Goal: Task Accomplishment & Management: Use online tool/utility

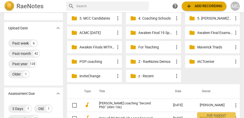
scroll to position [52, 0]
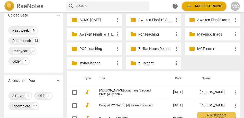
click at [146, 63] on p "z - Recent" at bounding box center [155, 62] width 35 height 5
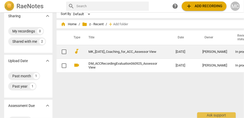
scroll to position [8, 0]
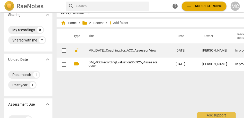
click at [107, 49] on link "MK_[DATE]_Coaching_for_ACC_Assessor View" at bounding box center [122, 51] width 69 height 4
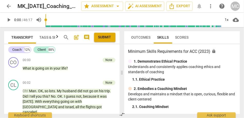
click at [202, 64] on div "1. Demonstrates Ethical Practice" at bounding box center [182, 61] width 108 height 5
click at [85, 37] on span "comment" at bounding box center [87, 37] width 6 height 6
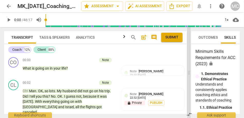
drag, startPoint x: 112, startPoint y: 74, endPoint x: 189, endPoint y: 78, distance: 76.7
click at [189, 78] on span at bounding box center [188, 72] width 3 height 91
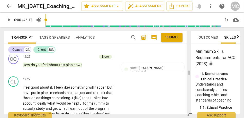
scroll to position [3998, 0]
click at [71, 64] on span "plan" at bounding box center [70, 65] width 8 height 4
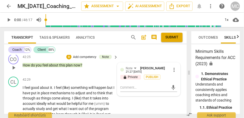
click at [71, 64] on span "plan" at bounding box center [70, 65] width 8 height 4
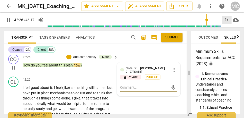
click at [228, 22] on div "1x" at bounding box center [227, 20] width 10 height 8
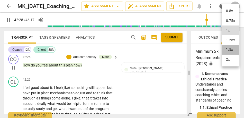
click at [230, 48] on li "1.5x" at bounding box center [230, 50] width 17 height 10
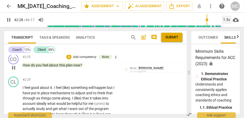
scroll to position [4013, 0]
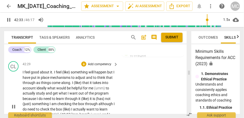
click at [56, 85] on p "I feel good about it . I feel (like) something will happen but I have put in pl…" at bounding box center [69, 107] width 93 height 74
click at [72, 72] on span "something" at bounding box center [80, 72] width 18 height 4
type input "2554"
click at [77, 71] on span "something" at bounding box center [76, 72] width 18 height 4
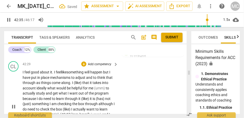
click at [106, 71] on span "but" at bounding box center [106, 72] width 6 height 4
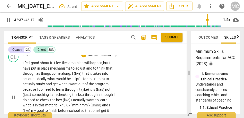
scroll to position [4023, 0]
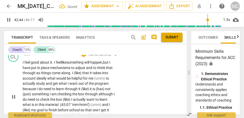
click at [84, 75] on span "that" at bounding box center [85, 73] width 7 height 4
click at [77, 73] on span "I like" at bounding box center [75, 73] width 6 height 4
click at [48, 78] on span "what" at bounding box center [51, 78] width 9 height 4
click at [38, 79] on span "ideally: "W" at bounding box center [45, 78] width 16 height 4
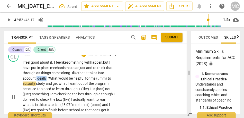
click at [38, 79] on span "ideally: "W" at bounding box center [45, 78] width 16 height 4
click at [51, 79] on span "ideally: "W" at bounding box center [45, 78] width 16 height 4
click at [37, 78] on span "ideally: W" at bounding box center [44, 78] width 15 height 4
click at [97, 79] on span "(umm)" at bounding box center [101, 78] width 12 height 4
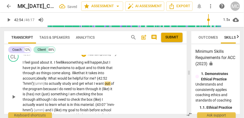
click at [99, 79] on span "me? {42:52 "hmm"}" at bounding box center [65, 81] width 85 height 10
click at [98, 78] on span "me {42:52 "hmm"}" at bounding box center [64, 81] width 83 height 10
click at [47, 84] on span "to" at bounding box center [47, 84] width 4 height 4
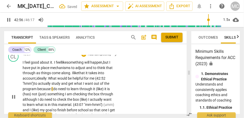
click at [36, 89] on span "program" at bounding box center [30, 89] width 15 height 4
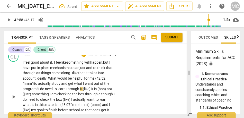
click at [40, 89] on span "I" at bounding box center [39, 89] width 2 height 4
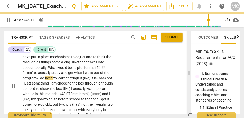
scroll to position [4035, 0]
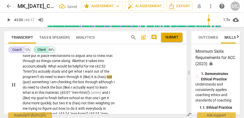
click at [66, 76] on span "learn" at bounding box center [62, 77] width 9 height 4
click at [83, 78] on span "it" at bounding box center [81, 77] width 3 height 4
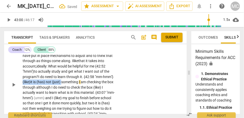
drag, startPoint x: 74, startPoint y: 81, endPoint x: 34, endPoint y: 80, distance: 40.1
click at [34, 80] on p "I feel good about it . I feel like something will happen, but I have put in pla…" at bounding box center [69, 85] width 93 height 74
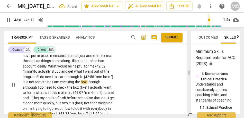
click at [46, 81] on span "something" at bounding box center [43, 82] width 18 height 4
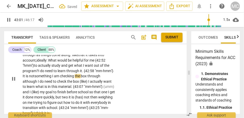
scroll to position [4041, 0]
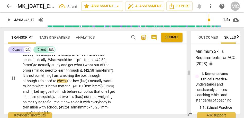
click at [102, 75] on p "I feel good about it . I feel like something will happen, but I have put in pla…" at bounding box center [69, 78] width 93 height 74
click at [139, 86] on div "CL play_arrow pause 42:29 + Add competency keyboard_arrow_right I feel good abo…" at bounding box center [95, 74] width 183 height 86
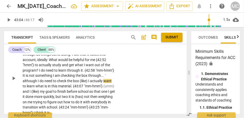
click at [68, 74] on span "checking" at bounding box center [68, 76] width 15 height 4
click at [107, 75] on p "I feel good about it . I feel like something will happen , but I have put in pl…" at bounding box center [69, 78] width 93 height 74
type input "2584"
click at [136, 76] on div "CL play_arrow pause 42:29 + Add competency keyboard_arrow_right I feel good abo…" at bounding box center [95, 74] width 183 height 86
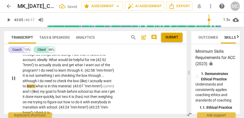
click at [83, 72] on p "I feel good about it . I feel like something will happen , but I have put in pl…" at bounding box center [69, 78] width 93 height 74
click at [79, 75] on span "the" at bounding box center [79, 76] width 6 height 4
type input "2584"
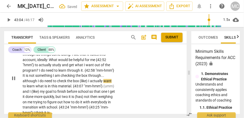
click at [89, 81] on span "I" at bounding box center [89, 81] width 2 height 4
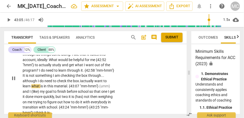
click at [81, 80] on span "I" at bounding box center [80, 81] width 1 height 4
click at [89, 81] on span "actually" at bounding box center [87, 81] width 13 height 4
click at [103, 81] on span "want" at bounding box center [98, 81] width 9 height 4
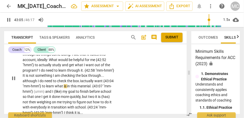
scroll to position [4051, 0]
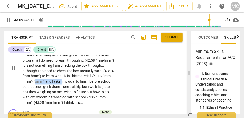
drag, startPoint x: 83, startPoint y: 83, endPoint x: 54, endPoint y: 82, distance: 28.3
click at [54, 82] on p "I feel good about it . I feel like something will happen , but I have put in pl…" at bounding box center [69, 68] width 93 height 74
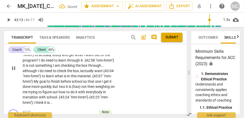
click at [47, 79] on span "goal" at bounding box center [43, 81] width 8 height 4
click at [105, 76] on p "I feel good about it . I feel like something will happen , but I have put in pl…" at bounding box center [69, 68] width 93 height 74
click at [39, 82] on span "My" at bounding box center [37, 81] width 6 height 4
click at [65, 83] on span "finish" at bounding box center [61, 81] width 10 height 4
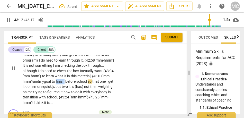
click at [65, 83] on span "finish" at bounding box center [61, 81] width 10 height 4
click at [65, 79] on span "finish" at bounding box center [61, 81] width 10 height 4
click at [92, 82] on span "so" at bounding box center [90, 81] width 5 height 4
click at [111, 83] on p "I feel good about it . I feel like something will happen , but I have put in pl…" at bounding box center [69, 68] width 93 height 74
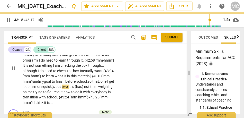
click at [71, 87] on span "it" at bounding box center [70, 87] width 3 height 4
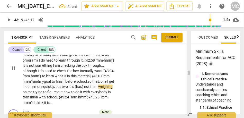
click at [71, 87] on span "it" at bounding box center [70, 87] width 3 height 4
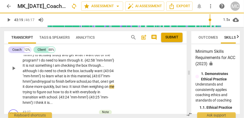
click at [81, 87] on span "not" at bounding box center [78, 87] width 6 height 4
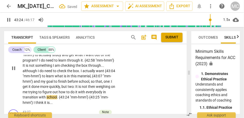
click at [134, 81] on div "CL play_arrow pause 42:29 + Add competency keyboard_arrow_right I feel good abo…" at bounding box center [95, 64] width 183 height 86
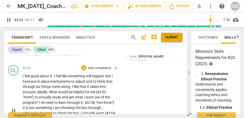
scroll to position [4000, 0]
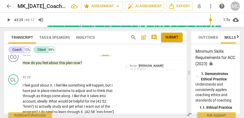
click at [105, 76] on p "Add competency" at bounding box center [99, 77] width 24 height 5
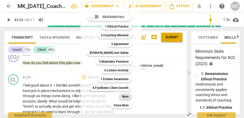
click at [129, 98] on div "Note" at bounding box center [125, 96] width 13 height 6
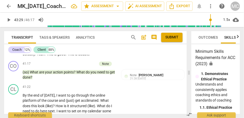
scroll to position [3886, 0]
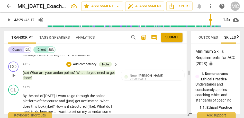
click at [31, 77] on span "done" at bounding box center [27, 78] width 8 height 4
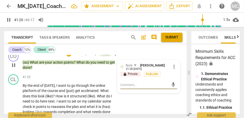
scroll to position [3896, 0]
click at [76, 91] on span "get" at bounding box center [78, 90] width 6 height 4
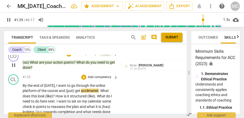
type input "2490"
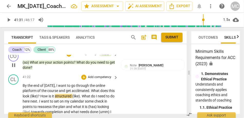
click at [83, 91] on span "acclimated" at bounding box center [80, 90] width 17 height 4
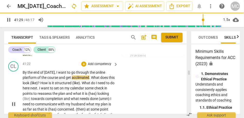
scroll to position [3910, 0]
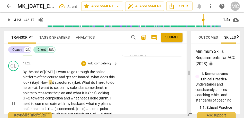
click at [40, 82] on span "?" at bounding box center [39, 82] width 3 height 4
click at [37, 82] on span "(like" at bounding box center [33, 82] width 6 height 4
click at [35, 82] on span "like" at bounding box center [32, 82] width 5 height 4
drag, startPoint x: 87, startPoint y: 83, endPoint x: 76, endPoint y: 82, distance: 11.1
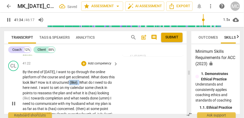
click at [76, 82] on p "By the end of [DATE] , I want to go through the online platform of the course a…" at bounding box center [69, 103] width 93 height 69
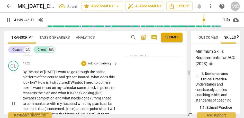
click at [30, 88] on span "next" at bounding box center [26, 87] width 7 height 4
click at [34, 88] on span "I" at bounding box center [33, 87] width 2 height 4
click at [33, 88] on span "I" at bounding box center [32, 87] width 2 height 4
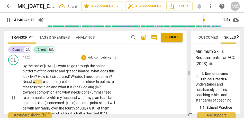
scroll to position [3915, 0]
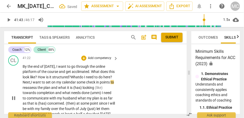
click at [96, 80] on span "check" at bounding box center [91, 82] width 10 height 4
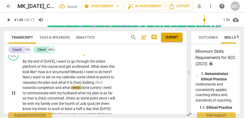
click at [67, 82] on span "what" at bounding box center [62, 82] width 9 height 4
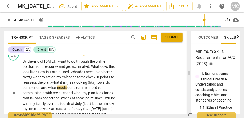
click at [88, 83] on span "looking" at bounding box center [82, 82] width 12 height 4
click at [63, 82] on span "it" at bounding box center [61, 82] width 3 height 4
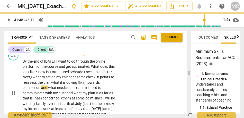
click at [78, 83] on span "looking" at bounding box center [72, 82] width 12 height 4
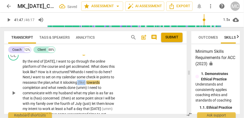
drag, startPoint x: 94, startPoint y: 83, endPoint x: 116, endPoint y: 83, distance: 22.1
click at [116, 83] on div "By the end of [DATE] , I want to go through the online platform of the course a…" at bounding box center [71, 93] width 96 height 69
click at [48, 87] on span "what" at bounding box center [52, 87] width 9 height 4
click at [50, 87] on span "what" at bounding box center [52, 87] width 9 height 4
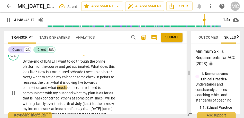
click at [88, 86] on span "(umm)" at bounding box center [82, 87] width 12 height 4
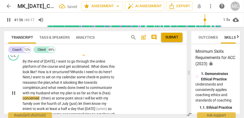
click at [51, 93] on span "husband" at bounding box center [43, 93] width 15 height 4
click at [39, 98] on span "concerned" at bounding box center [31, 98] width 17 height 4
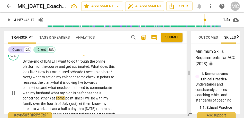
click at [52, 97] on span "(then)" at bounding box center [46, 98] width 11 height 4
click at [51, 98] on span "Then)" at bounding box center [46, 98] width 10 height 4
click at [51, 98] on span "Then," at bounding box center [46, 98] width 10 height 4
click at [82, 98] on span "since" at bounding box center [77, 98] width 9 height 4
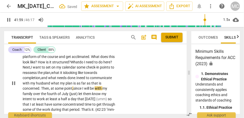
scroll to position [3932, 0]
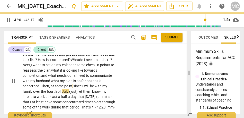
click at [83, 92] on span "let" at bounding box center [80, 91] width 5 height 4
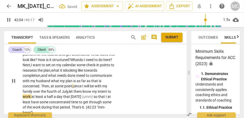
click at [83, 92] on span "them" at bounding box center [78, 91] width 9 height 4
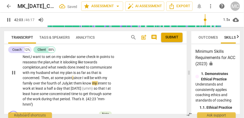
scroll to position [3941, 0]
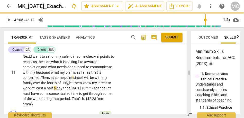
click at [35, 87] on span "at" at bounding box center [33, 88] width 4 height 4
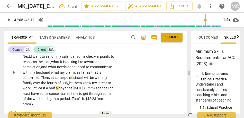
click at [49, 89] on span "a" at bounding box center [47, 88] width 3 height 4
click at [86, 88] on span "[DATE]" at bounding box center [80, 88] width 11 height 4
click at [98, 90] on span "(umm)" at bounding box center [92, 88] width 12 height 4
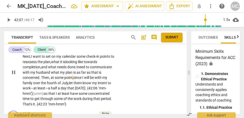
click at [98, 89] on span "[DATE]. {42:06 "mm-hmm"}" at bounding box center [65, 91] width 84 height 10
click at [48, 93] on span "so" at bounding box center [46, 93] width 5 height 4
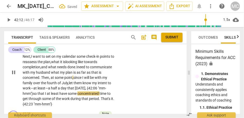
click at [47, 94] on span "I" at bounding box center [46, 93] width 2 height 4
click at [67, 93] on span "have" at bounding box center [62, 93] width 8 height 4
click at [69, 94] on span "have" at bounding box center [64, 93] width 8 height 4
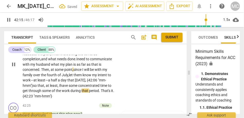
click at [128, 96] on div "CL play_arrow pause 41:22 + Add competency keyboard_arrow_right By the end of […" at bounding box center [95, 60] width 183 height 81
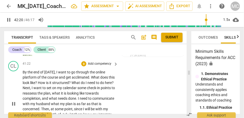
scroll to position [3905, 0]
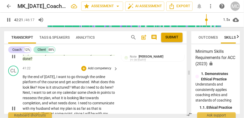
click at [100, 69] on p "Add competency" at bounding box center [99, 68] width 24 height 5
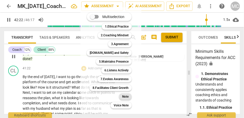
click at [122, 95] on b "Note" at bounding box center [125, 96] width 6 height 6
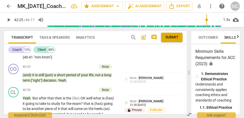
scroll to position [3811, 0]
click at [64, 79] on span "Yeah" at bounding box center [62, 80] width 8 height 4
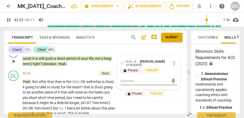
scroll to position [3834, 0]
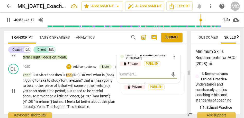
type input "2453"
click at [39, 75] on span "after" at bounding box center [43, 75] width 8 height 4
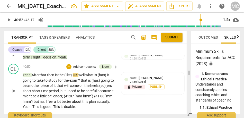
click at [35, 75] on span "After" at bounding box center [36, 75] width 8 height 4
click at [49, 75] on span "then" at bounding box center [51, 75] width 8 height 4
click at [55, 75] on span "then" at bounding box center [51, 75] width 8 height 4
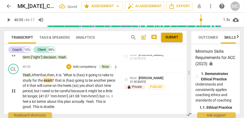
click at [76, 74] on span "is" at bounding box center [74, 75] width 3 height 4
click at [53, 79] on span "that" at bounding box center [48, 80] width 7 height 4
click at [43, 79] on span "exam" at bounding box center [38, 80] width 9 height 4
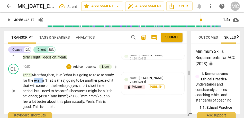
click at [43, 79] on span "exam" at bounding box center [38, 80] width 9 height 4
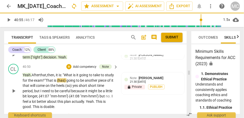
click at [76, 80] on span "going" at bounding box center [71, 80] width 10 height 4
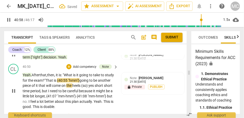
click at [32, 84] on span "piece" at bounding box center [27, 85] width 9 height 4
click at [52, 86] on span "will" at bounding box center [49, 85] width 6 height 4
click at [61, 86] on span "come" at bounding box center [57, 85] width 10 height 4
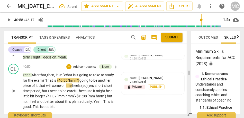
click at [61, 86] on span "come" at bounding box center [57, 85] width 10 height 4
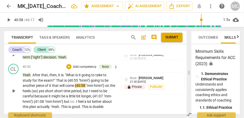
click at [97, 82] on p "Yeah . After that , then , it is : "What is it going to take to study for the e…" at bounding box center [69, 90] width 93 height 37
click at [97, 81] on span "going" at bounding box center [96, 80] width 10 height 4
click at [65, 82] on span "is" at bounding box center [65, 80] width 3 height 4
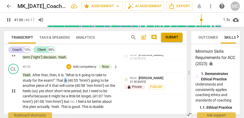
click at [65, 82] on span "is" at bounding box center [65, 80] width 3 height 4
click at [66, 85] on span "come" at bounding box center [70, 85] width 10 height 4
click at [54, 83] on span "that" at bounding box center [55, 85] width 7 height 4
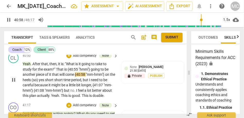
scroll to position [3845, 0]
click at [55, 76] on span "that" at bounding box center [55, 74] width 7 height 4
click at [61, 68] on span "That" at bounding box center [60, 69] width 8 height 4
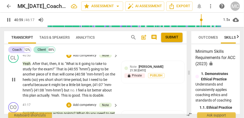
click at [45, 80] on span "yes" at bounding box center [42, 79] width 6 height 4
type input "2461"
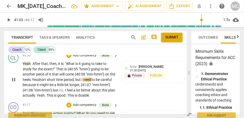
click at [55, 79] on span "short" at bounding box center [51, 79] width 9 height 4
click at [55, 79] on span "time" at bounding box center [51, 79] width 8 height 4
click at [38, 85] on span "it" at bounding box center [38, 85] width 3 height 4
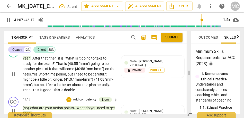
scroll to position [3851, 0]
click at [75, 79] on span "{41:07" at bounding box center [69, 79] width 11 height 4
click at [40, 86] on span "but" at bounding box center [37, 84] width 6 height 4
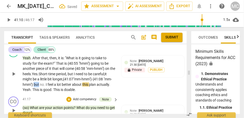
click at [40, 86] on span "but" at bounding box center [37, 84] width 6 height 4
click at [89, 86] on span "plan" at bounding box center [93, 84] width 8 height 4
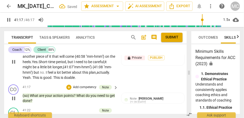
scroll to position [3833, 0]
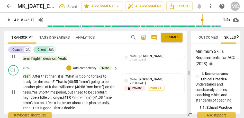
click at [90, 68] on p "Add competency" at bounding box center [85, 68] width 24 height 5
type input "2478"
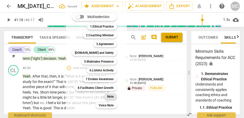
click at [113, 97] on b "Note" at bounding box center [110, 96] width 6 height 6
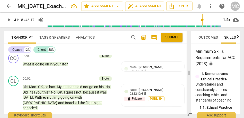
scroll to position [0, 0]
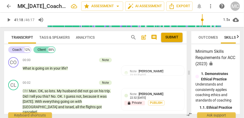
click at [45, 53] on div "Client 88%" at bounding box center [44, 49] width 22 height 7
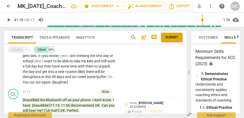
scroll to position [800, 0]
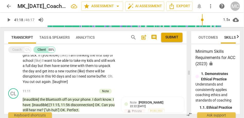
click at [30, 82] on span "You" at bounding box center [26, 81] width 7 height 4
paste p
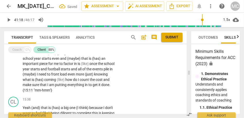
scroll to position [1061, 0]
click at [101, 82] on span "done" at bounding box center [105, 84] width 8 height 4
paste p
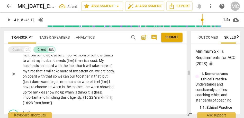
scroll to position [1129, 0]
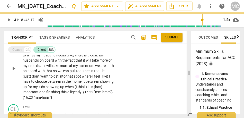
click at [67, 90] on span "this" at bounding box center [64, 92] width 7 height 4
paste p
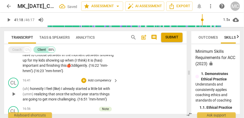
scroll to position [1156, 0]
click at [57, 97] on span "more" at bounding box center [52, 99] width 9 height 4
paste p
click at [45, 92] on span "realizing" at bounding box center [41, 94] width 14 height 4
click at [62, 97] on span "more 🍎4" at bounding box center [55, 99] width 15 height 4
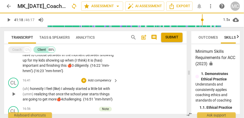
click at [63, 97] on span "more 🍎4" at bounding box center [55, 99] width 15 height 4
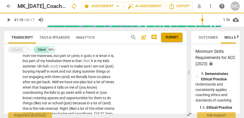
scroll to position [1315, 0]
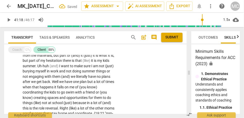
click at [75, 111] on span "coordinate" at bounding box center [83, 113] width 17 height 4
paste p
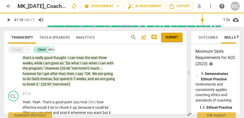
scroll to position [1506, 0]
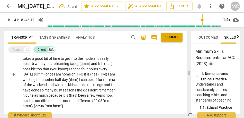
click at [55, 98] on span "different" at bounding box center [48, 100] width 14 height 4
paste p
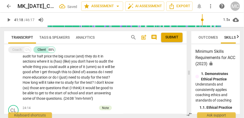
scroll to position [1651, 0]
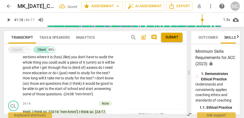
click at [32, 92] on span "some" at bounding box center [28, 94] width 10 height 4
paste p
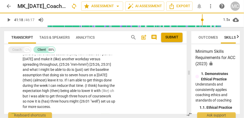
scroll to position [1765, 0]
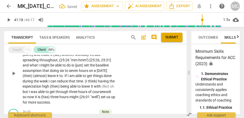
click at [78, 88] on p "(I think) (I think) part of it is going to . (I think) part of it we (kind of) …" at bounding box center [69, 72] width 93 height 63
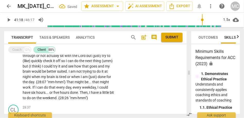
scroll to position [1926, 0]
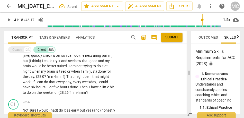
click at [70, 85] on span "hours" at bounding box center [65, 87] width 10 height 4
paste p
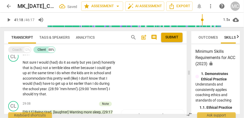
scroll to position [1981, 0]
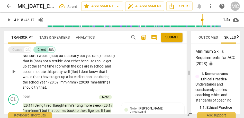
click at [40, 80] on span "school" at bounding box center [34, 82] width 11 height 4
paste p
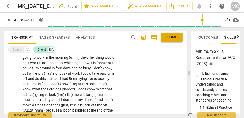
scroll to position [2249, 0]
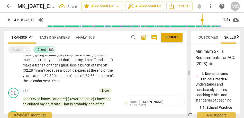
click at [29, 74] on span "year" at bounding box center [26, 76] width 7 height 4
paste p
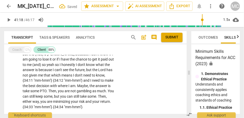
scroll to position [2375, 0]
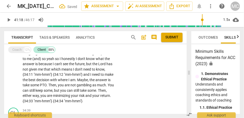
click at [47, 93] on span "you" at bounding box center [43, 95] width 7 height 4
paste p
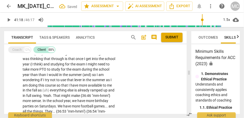
scroll to position [2555, 0]
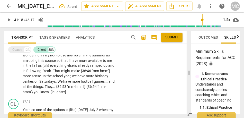
click at [34, 79] on span "parties" at bounding box center [29, 81] width 12 height 4
paste p
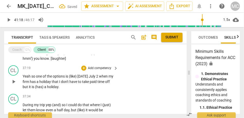
scroll to position [2591, 0]
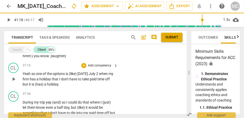
click at [59, 77] on span "that" at bounding box center [55, 79] width 7 height 4
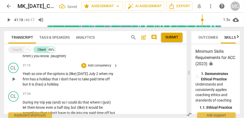
paste p
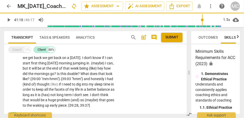
scroll to position [2706, 0]
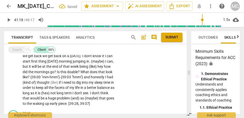
click at [90, 91] on span "I" at bounding box center [91, 93] width 2 height 4
paste p
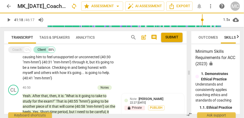
scroll to position [2818, 0]
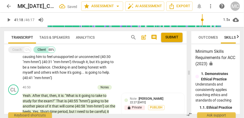
click at [34, 70] on span "myself" at bounding box center [28, 72] width 11 height 4
paste p
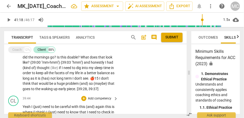
scroll to position [2718, 0]
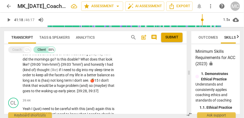
click at [67, 89] on span "piece" at bounding box center [71, 91] width 8 height 4
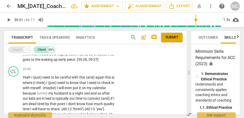
click at [19, 46] on div "Coach 12%" at bounding box center [19, 49] width 23 height 7
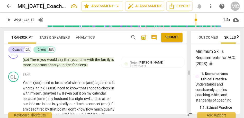
scroll to position [3715, 0]
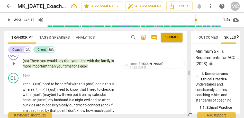
click at [83, 66] on span "sleep" at bounding box center [82, 66] width 8 height 4
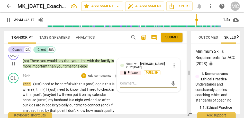
click at [31, 83] on span "Yeah" at bounding box center [27, 84] width 9 height 4
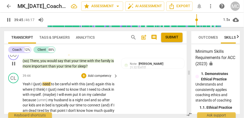
type input "2386"
click at [44, 84] on span "need" at bounding box center [46, 84] width 8 height 4
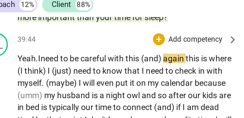
scroll to position [3727, 0]
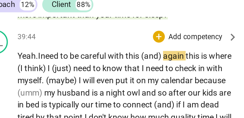
click at [36, 71] on span "need" at bounding box center [37, 72] width 8 height 4
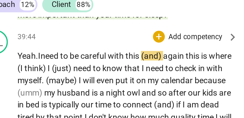
click at [88, 72] on span "again" at bounding box center [91, 72] width 10 height 4
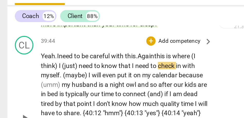
click at [86, 71] on span "Again" at bounding box center [80, 72] width 9 height 4
click at [92, 71] on span "this" at bounding box center [89, 72] width 7 height 4
click at [107, 71] on span "where" at bounding box center [101, 72] width 11 height 4
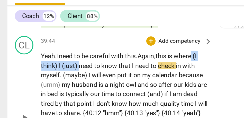
drag, startPoint x: 110, startPoint y: 71, endPoint x: 44, endPoint y: 77, distance: 66.1
click at [44, 77] on p "Yeah. I need to be careful with this. Again, this is where (I think) I (just) n…" at bounding box center [69, 106] width 93 height 74
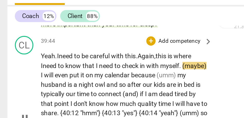
click at [33, 76] on span "to" at bounding box center [34, 77] width 4 height 4
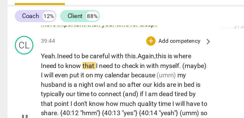
scroll to position [3731, 0]
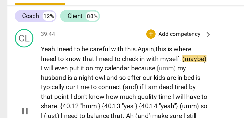
click at [79, 73] on span "in" at bounding box center [80, 73] width 4 height 4
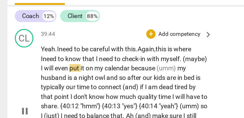
click at [102, 75] on span "(maybe)" at bounding box center [108, 73] width 13 height 4
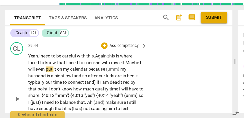
click at [101, 75] on span "Maybe," at bounding box center [107, 73] width 12 height 4
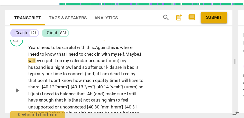
scroll to position [3741, 0]
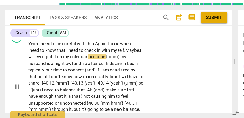
click at [71, 68] on span "calendar" at bounding box center [63, 69] width 15 height 4
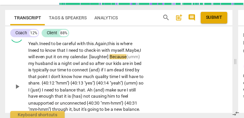
scroll to position [0, 0]
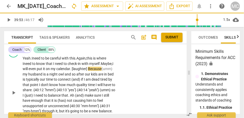
click at [46, 67] on span "it" at bounding box center [44, 69] width 3 height 4
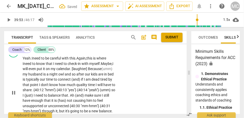
click at [88, 68] on span "calendar. [laughter]" at bounding box center [72, 69] width 32 height 4
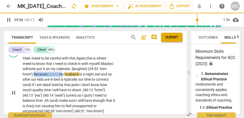
drag, startPoint x: 83, startPoint y: 75, endPoint x: 54, endPoint y: 74, distance: 28.3
click at [54, 74] on p "Yeah. I need to be careful with this. Again, this is where I need to know that …" at bounding box center [69, 93] width 93 height 74
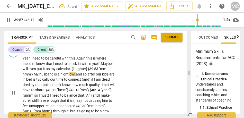
click at [39, 75] on span "y" at bounding box center [38, 74] width 3 height 4
drag, startPoint x: 95, startPoint y: 73, endPoint x: 108, endPoint y: 73, distance: 13.6
click at [108, 73] on p "Yeah. I need to be careful with this. Again, this is where I need to know that …" at bounding box center [69, 93] width 93 height 74
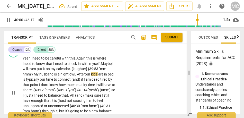
click at [85, 74] on span "After" at bounding box center [81, 74] width 8 height 4
click at [108, 76] on span "bed" at bounding box center [111, 74] width 6 height 4
click at [81, 79] on span "(and)" at bounding box center [76, 79] width 10 height 4
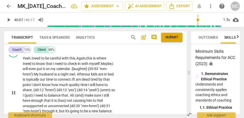
click at [72, 78] on span "connect." at bounding box center [65, 79] width 14 height 4
click at [72, 79] on span "connect." at bounding box center [65, 79] width 14 height 4
click at [82, 79] on span "am" at bounding box center [79, 79] width 6 height 4
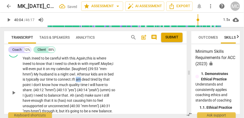
click at [82, 79] on span "am" at bounding box center [79, 79] width 6 height 4
click at [108, 79] on p "Yeah. I need to be careful with this. Again, this is where I need to know that …" at bounding box center [69, 93] width 93 height 74
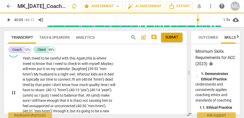
click at [105, 79] on span "am {40:04 "hmm"}" at bounding box center [90, 79] width 29 height 4
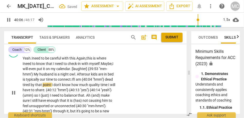
click at [52, 85] on span "point" at bounding box center [47, 85] width 9 height 4
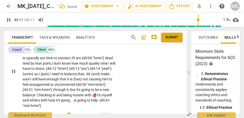
scroll to position [3763, 0]
drag, startPoint x: 94, startPoint y: 74, endPoint x: 67, endPoint y: 73, distance: 27.5
click at [67, 73] on p "Yeah. I need to be careful with this. Again, this is where I need to know that …" at bounding box center [69, 71] width 93 height 74
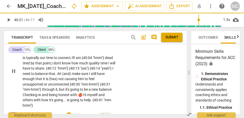
drag, startPoint x: 102, startPoint y: 75, endPoint x: 112, endPoint y: 75, distance: 10.0
click at [112, 75] on p "Yeah. I need to be careful with this. Again, this is where I need to know that …" at bounding box center [69, 71] width 93 height 74
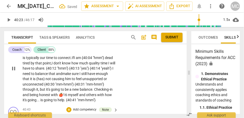
click at [52, 79] on span "not" at bounding box center [49, 79] width 6 height 4
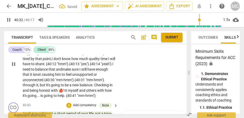
scroll to position [3767, 0]
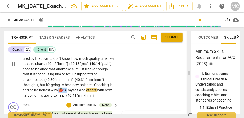
drag, startPoint x: 99, startPoint y: 91, endPoint x: 111, endPoint y: 91, distance: 12.3
click at [111, 91] on p "Yeah. I need to be careful with this. Again, this is where I need to know that …" at bounding box center [69, 63] width 93 height 69
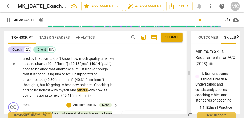
click at [126, 89] on div "CL play_arrow pause 39:44 + Add competency keyboard_arrow_right Yeah. I need to…" at bounding box center [95, 59] width 183 height 81
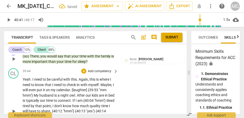
scroll to position [3718, 0]
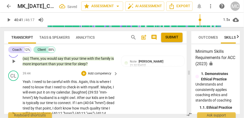
click at [102, 75] on p "Add competency" at bounding box center [99, 73] width 24 height 5
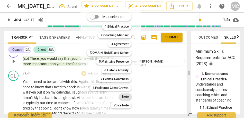
click at [126, 96] on b "Note" at bounding box center [125, 96] width 6 height 6
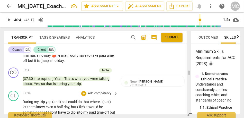
scroll to position [3541, 0]
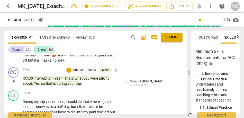
click at [78, 81] on span "trip" at bounding box center [78, 83] width 5 height 4
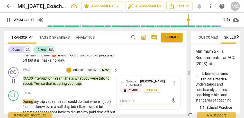
scroll to position [3554, 0]
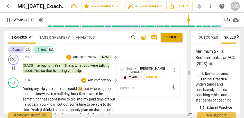
click at [29, 86] on span "During" at bounding box center [28, 88] width 11 height 4
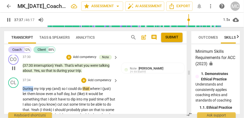
click at [29, 86] on span "During" at bounding box center [28, 88] width 11 height 4
click at [55, 86] on span "(and)" at bounding box center [57, 88] width 10 height 4
click at [47, 86] on span "yep" at bounding box center [49, 88] width 6 height 4
type input "2257"
click at [25, 86] on span "During" at bounding box center [28, 88] width 11 height 4
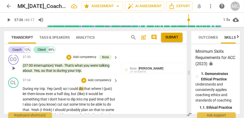
click at [25, 86] on span "During" at bounding box center [28, 88] width 11 height 4
click at [51, 86] on span "ep" at bounding box center [51, 88] width 5 height 4
click at [53, 86] on span "ep" at bounding box center [51, 88] width 5 height 4
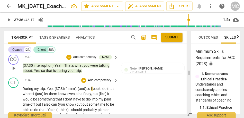
click at [26, 86] on span "During" at bounding box center [28, 88] width 11 height 4
click at [60, 86] on span "ep. {37:36 "hmm"}" at bounding box center [63, 88] width 29 height 4
click at [92, 86] on span "I" at bounding box center [92, 88] width 2 height 4
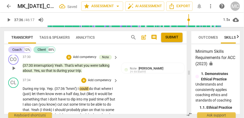
click at [66, 86] on span "ep. {37:36 "hmm"}" at bounding box center [63, 88] width 29 height 4
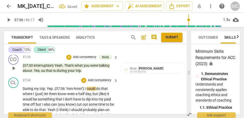
click at [58, 86] on span "ep. {37:36 "mm-hmm"}" at bounding box center [67, 88] width 36 height 4
click at [95, 86] on span "could" at bounding box center [92, 88] width 10 height 4
click at [44, 92] on span "(just)" at bounding box center [39, 94] width 9 height 4
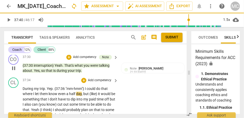
click at [58, 92] on span "know" at bounding box center [54, 94] width 10 height 4
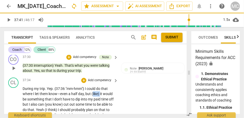
drag, startPoint x: 101, startPoint y: 88, endPoint x: 93, endPoint y: 88, distance: 8.0
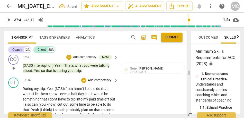
click at [85, 92] on span "," at bounding box center [85, 94] width 2 height 4
click at [85, 92] on span "day—" at bounding box center [82, 94] width 9 height 4
click at [40, 97] on span "something" at bounding box center [32, 99] width 18 height 4
click at [33, 97] on span "something" at bounding box center [31, 99] width 17 height 4
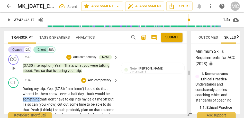
click at [33, 97] on span "something" at bounding box center [31, 99] width 17 height 4
click at [39, 97] on span "something" at bounding box center [31, 99] width 17 height 4
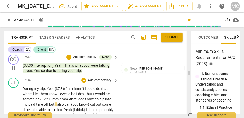
click at [92, 97] on span "have" at bounding box center [91, 99] width 8 height 4
click at [44, 102] on span "time" at bounding box center [40, 104] width 8 height 4
click at [50, 102] on span "but" at bounding box center [52, 104] width 6 height 4
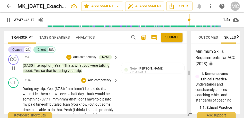
click at [94, 102] on span "cut" at bounding box center [92, 104] width 6 height 4
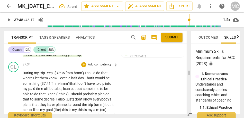
scroll to position [3572, 0]
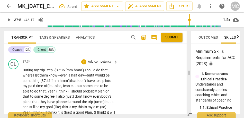
click at [40, 84] on span "time-" at bounding box center [40, 86] width 8 height 4
click at [85, 84] on span "some" at bounding box center [88, 86] width 10 height 4
click at [91, 84] on span "some" at bounding box center [88, 86] width 10 height 4
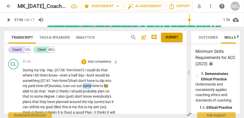
click at [91, 84] on span "some" at bounding box center [88, 86] width 10 height 4
click at [92, 84] on span "some" at bounding box center [88, 86] width 10 height 4
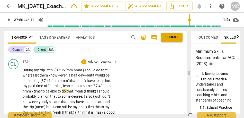
click at [41, 89] on span "time" at bounding box center [38, 91] width 8 height 4
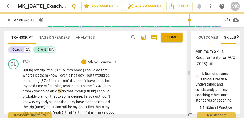
click at [41, 89] on span "time" at bounding box center [38, 91] width 8 height 4
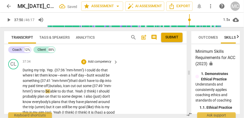
click at [69, 84] on span "can" at bounding box center [67, 86] width 7 height 4
click at [41, 89] on span "time" at bounding box center [38, 91] width 8 height 4
click at [89, 84] on span "some {37:49 "mm-hmm"}" at bounding box center [67, 89] width 89 height 10
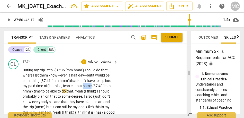
click at [89, 84] on span "some {37:49 "mm-hmm"}" at bounding box center [67, 89] width 89 height 10
click at [41, 89] on span "time" at bounding box center [38, 91] width 8 height 4
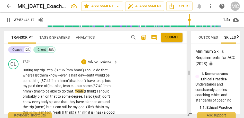
click at [50, 89] on span "be" at bounding box center [48, 91] width 5 height 4
click at [84, 89] on span "Yeah" at bounding box center [79, 91] width 9 height 4
click at [58, 89] on span "able" at bounding box center [53, 91] width 7 height 4
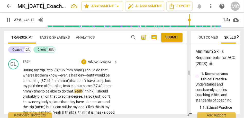
click at [82, 89] on span "Yeah" at bounding box center [78, 91] width 8 height 4
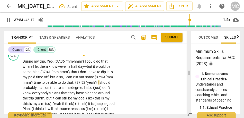
scroll to position [3585, 0]
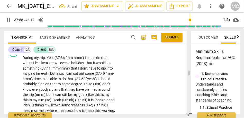
click at [86, 82] on span "I" at bounding box center [85, 84] width 2 height 4
type input "2279"
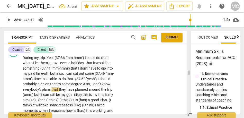
click at [125, 82] on div "CL play_arrow pause 37:34 + Add competency keyboard_arrow_right During my trip …" at bounding box center [95, 113] width 183 height 139
click at [103, 82] on span "don't" at bounding box center [98, 84] width 8 height 4
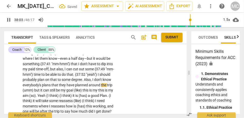
click at [34, 88] on span "(umm)" at bounding box center [29, 90] width 12 height 4
type input "2284"
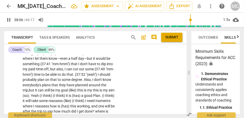
click at [101, 85] on span "the" at bounding box center [103, 85] width 5 height 4
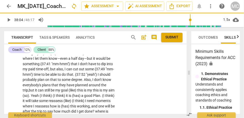
click at [29, 88] on span "trip," at bounding box center [26, 90] width 6 height 4
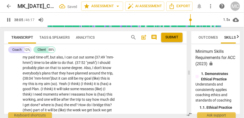
scroll to position [3601, 0]
drag, startPoint x: 31, startPoint y: 78, endPoint x: 19, endPoint y: 77, distance: 12.9
click at [19, 77] on div "CL play_arrow pause 37:34 + Add competency keyboard_arrow_right During my trip …" at bounding box center [95, 97] width 183 height 139
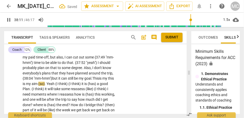
click at [92, 79] on span "This" at bounding box center [95, 78] width 7 height 4
drag, startPoint x: 43, startPoint y: 78, endPoint x: 58, endPoint y: 78, distance: 15.2
click at [58, 78] on p "During my trip . Yep . {37:36 "mm-hmm"} I could do that where I let them know—e…" at bounding box center [69, 102] width 93 height 127
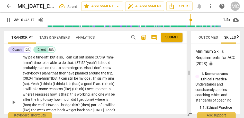
click at [139, 88] on div "CL play_arrow pause 37:34 + Add competency keyboard_arrow_right During my trip …" at bounding box center [95, 97] width 183 height 139
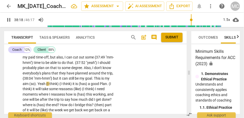
click at [105, 77] on span "my" at bounding box center [107, 78] width 5 height 4
click at [46, 82] on span "Yeah" at bounding box center [42, 84] width 9 height 4
type input "2292"
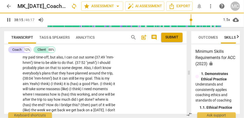
click at [94, 79] on span "This" at bounding box center [97, 78] width 7 height 4
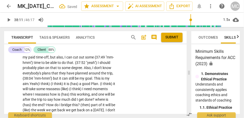
click at [30, 82] on span "aim." at bounding box center [26, 84] width 7 height 4
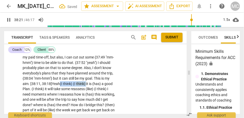
drag, startPoint x: 105, startPoint y: 78, endPoint x: 79, endPoint y: 77, distance: 25.7
click at [79, 77] on p "During my trip . Yep . {37:36 "mm-hmm"} I could do that where I let them know—e…" at bounding box center [69, 102] width 93 height 127
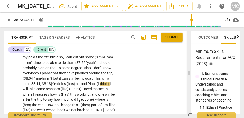
click at [76, 82] on span "(has)" at bounding box center [71, 84] width 9 height 4
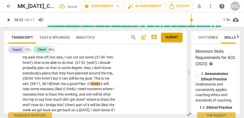
click at [78, 82] on span "good" at bounding box center [73, 84] width 9 height 4
click at [85, 80] on p "During my trip . Yep . {37:36 "mm-hmm"} I could do that where I let them know—e…" at bounding box center [69, 102] width 93 height 127
click at [78, 82] on span "good" at bounding box center [73, 84] width 9 height 4
click at [87, 82] on span "." at bounding box center [86, 84] width 2 height 4
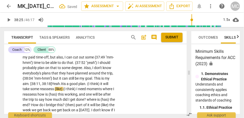
click at [100, 84] on span "it" at bounding box center [101, 84] width 3 height 4
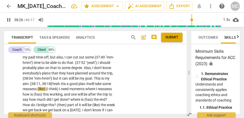
click at [40, 86] on p "During my trip . Yep . {37:36 "mm-hmm"} I could do that where I let them know—e…" at bounding box center [69, 99] width 93 height 121
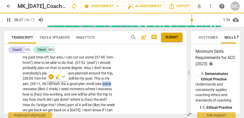
click at [102, 85] on span "some" at bounding box center [106, 84] width 9 height 4
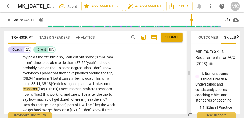
click at [38, 87] on span "reassess" at bounding box center [30, 89] width 15 height 4
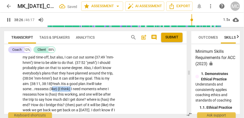
drag, startPoint x: 86, startPoint y: 83, endPoint x: 63, endPoint y: 83, distance: 23.7
click at [63, 83] on p "During my trip . Yep . {37:36 "mm-hmm"} I could do that where I let them know—e…" at bounding box center [69, 102] width 93 height 127
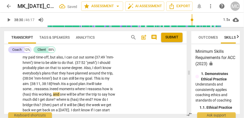
click at [102, 88] on span "how" at bounding box center [106, 89] width 8 height 4
click at [32, 92] on span "(has)" at bounding box center [27, 94] width 9 height 4
click at [141, 82] on div "CL play_arrow pause 37:34 + Add competency keyboard_arrow_right During my trip …" at bounding box center [95, 95] width 183 height 134
click at [26, 92] on span "is" at bounding box center [24, 94] width 3 height 4
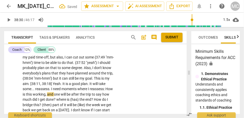
click at [47, 92] on span "," at bounding box center [47, 94] width 2 height 4
type input "2310"
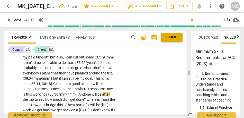
click at [85, 95] on span "one" at bounding box center [88, 94] width 7 height 4
click at [92, 93] on span "will" at bounding box center [95, 94] width 6 height 4
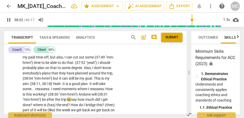
click at [122, 88] on div "CL play_arrow pause 37:34 + Add competency keyboard_arrow_right During my trip …" at bounding box center [95, 97] width 183 height 139
click at [86, 92] on span "And" at bounding box center [81, 94] width 7 height 4
click at [67, 97] on span "trip" at bounding box center [64, 99] width 6 height 4
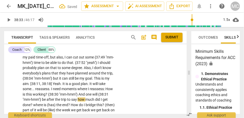
click at [78, 97] on span "say" at bounding box center [74, 99] width 6 height 4
type input "2313"
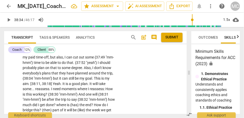
click at [103, 97] on span "say {38:32 "mm-hmm"}" at bounding box center [89, 99] width 37 height 4
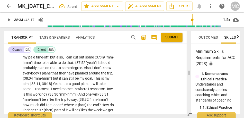
click at [30, 103] on span "how" at bounding box center [27, 105] width 8 height 4
click at [38, 100] on span "say: {38:32 "mm-hmm"} H" at bounding box center [60, 102] width 75 height 10
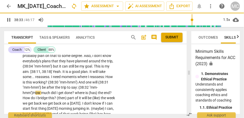
scroll to position [3616, 0]
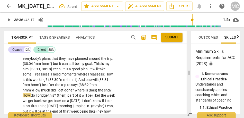
click at [85, 88] on span "where" at bounding box center [80, 90] width 11 height 4
click at [103, 88] on span "the" at bounding box center [100, 90] width 6 height 4
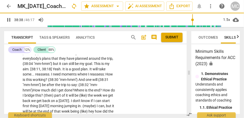
click at [54, 93] on span "(then)" at bounding box center [49, 95] width 11 height 4
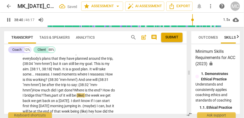
click at [59, 93] on span "part" at bounding box center [55, 95] width 7 height 4
click at [91, 93] on span "the" at bounding box center [88, 95] width 6 height 4
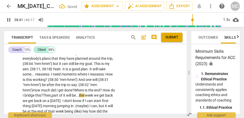
scroll to position [3627, 0]
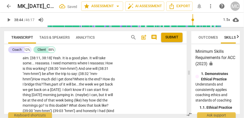
click at [28, 87] on span "we" at bounding box center [25, 89] width 5 height 4
click at [67, 87] on span "I" at bounding box center [66, 89] width 2 height 4
click at [77, 87] on span "don't" at bounding box center [72, 89] width 8 height 4
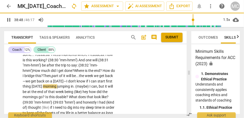
scroll to position [3635, 0]
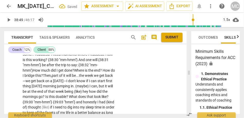
click at [57, 84] on span "morning" at bounding box center [50, 86] width 14 height 4
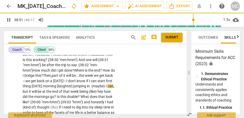
click at [92, 85] on span "(maybe)" at bounding box center [99, 86] width 14 height 4
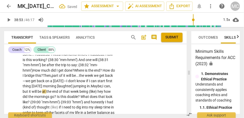
click at [90, 86] on span ". [GEOGRAPHIC_DATA]," at bounding box center [96, 86] width 13 height 4
click at [29, 89] on span "but" at bounding box center [26, 91] width 6 height 4
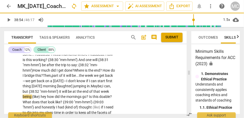
click at [68, 89] on span "will" at bounding box center [65, 91] width 6 height 4
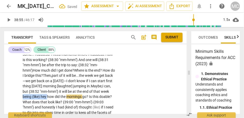
drag, startPoint x: 85, startPoint y: 91, endPoint x: 59, endPoint y: 91, distance: 25.2
click at [59, 91] on p "During my trip . Yep . {37:36 "mm-hmm"} I could do that where I let them know—e…" at bounding box center [69, 70] width 93 height 132
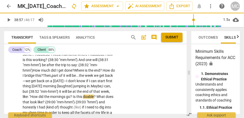
click at [73, 94] on span "?" at bounding box center [71, 96] width 3 height 4
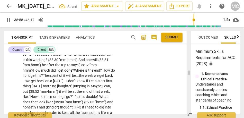
click at [99, 97] on span "What" at bounding box center [103, 96] width 8 height 4
click at [54, 100] on span "?" at bounding box center [52, 102] width 3 height 4
click at [46, 100] on span "look" at bounding box center [42, 102] width 7 height 4
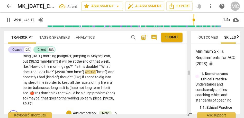
scroll to position [3666, 0]
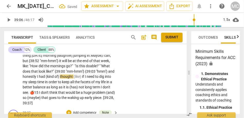
click at [37, 74] on span "honestly" at bounding box center [30, 76] width 14 height 4
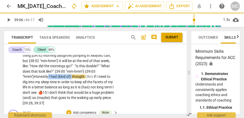
drag, startPoint x: 96, startPoint y: 71, endPoint x: 71, endPoint y: 71, distance: 24.4
click at [71, 71] on p "During my trip . Yep . {37:36 "mm-hmm"} I could do that where I let them know—e…" at bounding box center [69, 40] width 93 height 132
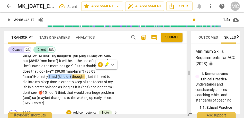
click at [49, 74] on span "onestly" at bounding box center [43, 76] width 12 height 4
click at [86, 74] on span "thought" at bounding box center [79, 76] width 14 height 4
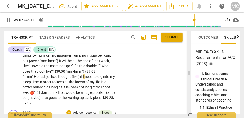
click at [58, 74] on span "had" at bounding box center [54, 76] width 7 height 4
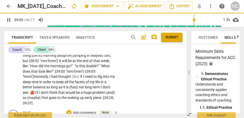
click at [80, 74] on span "(like)" at bounding box center [76, 76] width 8 height 4
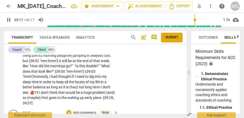
click at [51, 85] on span "as" at bounding box center [48, 87] width 5 height 4
click at [79, 85] on span "(has)" at bounding box center [73, 87] width 9 height 4
click at [69, 85] on span "is" at bounding box center [67, 87] width 3 height 4
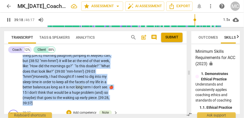
click at [83, 85] on span "long" at bounding box center [80, 87] width 8 height 4
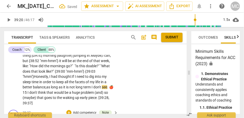
click at [93, 85] on span "I" at bounding box center [93, 87] width 2 height 4
click at [92, 85] on span "term," at bounding box center [87, 87] width 8 height 4
drag, startPoint x: 47, startPoint y: 86, endPoint x: 20, endPoint y: 86, distance: 26.7
click at [20, 86] on div "CL play_arrow pause 37:34 + Add competency keyboard_arrow_right During my trip …" at bounding box center [95, 35] width 183 height 145
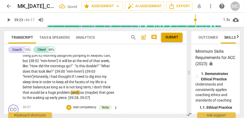
click at [94, 87] on span "don't" at bounding box center [98, 87] width 8 height 4
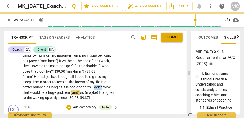
click at [94, 87] on span "don't" at bounding box center [98, 87] width 8 height 4
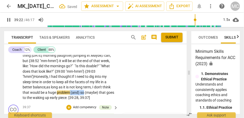
drag, startPoint x: 87, startPoint y: 86, endPoint x: 103, endPoint y: 86, distance: 15.7
click at [103, 86] on p "During my trip . Yep . {37:36 "mm-hmm"} I could do that where I let them know—e…" at bounding box center [69, 37] width 93 height 127
click at [71, 90] on span "problem." at bounding box center [64, 92] width 14 height 4
click at [72, 90] on span at bounding box center [71, 92] width 1 height 4
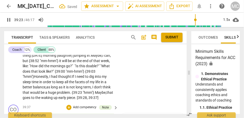
click at [176, 73] on div "CL play_arrow pause 37:34 + Add competency keyboard_arrow_right During my trip …" at bounding box center [95, 32] width 183 height 139
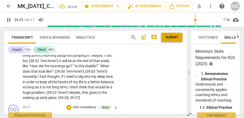
click at [44, 90] on span "problem" at bounding box center [37, 92] width 13 height 4
click at [133, 85] on div "CL play_arrow pause 37:34 + Add competency keyboard_arrow_right During my trip …" at bounding box center [95, 32] width 183 height 139
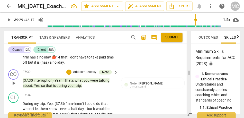
scroll to position [3539, 0]
click at [101, 93] on p "Add competency" at bounding box center [99, 95] width 24 height 5
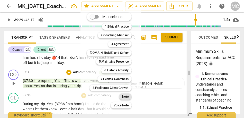
click at [127, 95] on b "Note" at bounding box center [125, 96] width 6 height 6
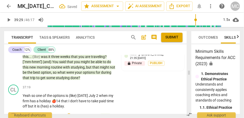
scroll to position [3502, 0]
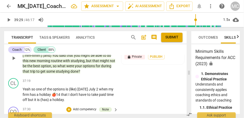
click at [78, 69] on span "done" at bounding box center [74, 71] width 8 height 4
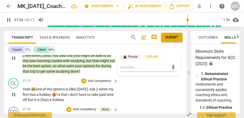
click at [31, 87] on span "Yeah" at bounding box center [27, 89] width 9 height 4
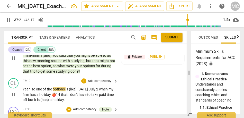
type input "2242"
click at [39, 87] on span "one" at bounding box center [39, 89] width 7 height 4
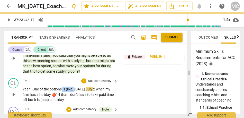
drag, startPoint x: 76, startPoint y: 84, endPoint x: 62, endPoint y: 84, distance: 14.7
click at [62, 86] on p "Yeah. O ne of the options is (like) [DATE] when my firm has a holiday 🍎14 that …" at bounding box center [69, 94] width 93 height 16
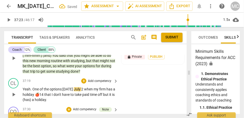
click at [71, 87] on span "[DATE]" at bounding box center [67, 89] width 11 height 4
click at [81, 87] on span "July" at bounding box center [77, 89] width 7 height 4
click at [52, 92] on span "that" at bounding box center [47, 94] width 7 height 4
click at [93, 95] on span "but" at bounding box center [96, 94] width 6 height 4
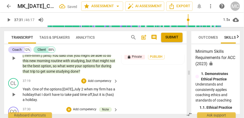
click at [88, 92] on span "time" at bounding box center [84, 94] width 8 height 4
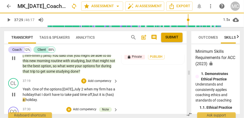
click at [25, 97] on span "a" at bounding box center [24, 99] width 3 height 4
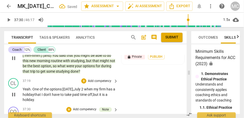
click at [99, 79] on p "Add competency" at bounding box center [99, 81] width 24 height 5
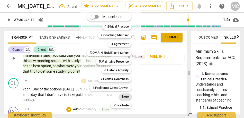
click at [124, 98] on b "Note" at bounding box center [125, 96] width 6 height 6
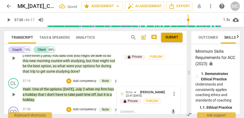
click at [71, 87] on span "[DATE]" at bounding box center [68, 89] width 11 height 4
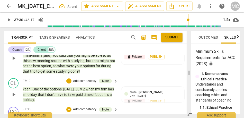
click at [71, 87] on span "[DATE]" at bounding box center [68, 89] width 11 height 4
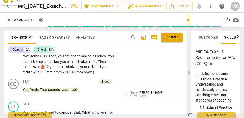
scroll to position [3263, 0]
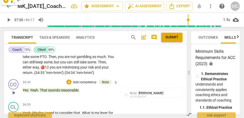
click at [66, 88] on div "34:34 + Add competency Note keyboard_arrow_right Yes . Yeah . That sounds reaso…" at bounding box center [71, 88] width 96 height 19
click at [69, 88] on span "reasonable" at bounding box center [70, 90] width 18 height 4
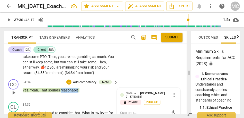
click at [69, 88] on span "reasonable" at bounding box center [70, 90] width 18 height 4
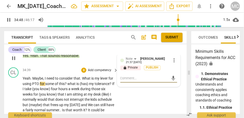
scroll to position [3298, 0]
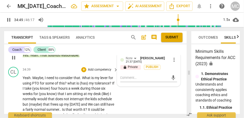
click at [70, 81] on span "what" at bounding box center [71, 83] width 9 height 4
type input "2090"
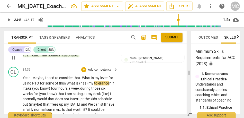
click at [88, 81] on span "(has)" at bounding box center [83, 83] width 9 height 4
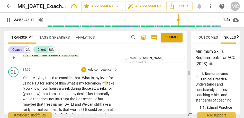
click at [97, 81] on span "tolerance" at bounding box center [93, 83] width 15 height 4
click at [49, 86] on span "four" at bounding box center [44, 88] width 7 height 4
type input "2093"
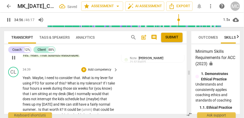
click at [60, 86] on span "during" at bounding box center [57, 88] width 11 height 4
drag, startPoint x: 33, startPoint y: 89, endPoint x: 99, endPoint y: 84, distance: 66.0
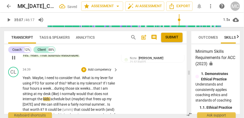
click at [101, 86] on span "that" at bounding box center [96, 88] width 7 height 4
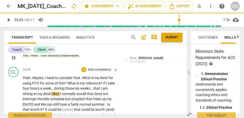
click at [60, 92] on span "(like)" at bounding box center [55, 94] width 8 height 4
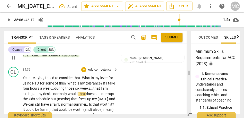
click at [78, 92] on span "would" at bounding box center [73, 94] width 11 height 4
click at [57, 97] on span "but" at bounding box center [54, 99] width 6 height 4
click at [78, 97] on span "that" at bounding box center [74, 99] width 7 height 4
click at [57, 97] on span "but" at bounding box center [54, 99] width 6 height 4
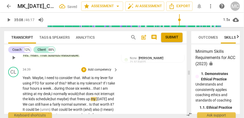
click at [77, 97] on span "that" at bounding box center [73, 99] width 7 height 4
click at [76, 97] on span "that" at bounding box center [71, 99] width 7 height 4
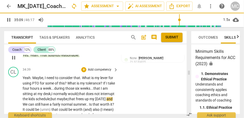
click at [28, 102] on span "We" at bounding box center [26, 104] width 6 height 4
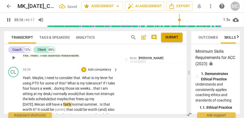
scroll to position [3310, 0]
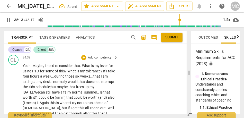
click at [97, 90] on span "summer" at bounding box center [90, 92] width 13 height 4
click at [98, 90] on span "." at bounding box center [97, 92] width 1 height 4
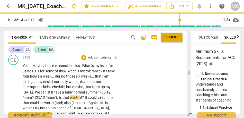
click at [98, 90] on span "summer" at bounding box center [92, 92] width 13 height 4
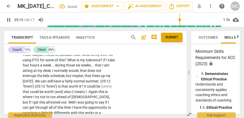
scroll to position [3323, 0]
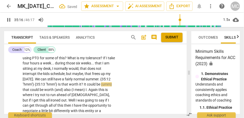
click at [96, 82] on span "could" at bounding box center [92, 84] width 10 height 4
click at [81, 82] on span "it" at bounding box center [80, 84] width 2 height 4
type input "2116"
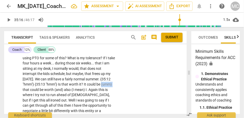
drag, startPoint x: 34, startPoint y: 85, endPoint x: 23, endPoint y: 83, distance: 11.4
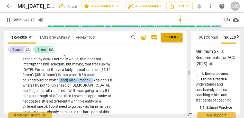
drag, startPoint x: 96, startPoint y: 75, endPoint x: 59, endPoint y: 74, distance: 36.3
click at [59, 74] on p "Yeah . Maybe , I need to consider that . What is my lever for using PTO for som…" at bounding box center [69, 120] width 93 height 158
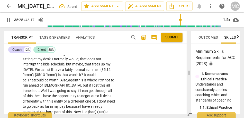
click at [77, 78] on span "again" at bounding box center [72, 80] width 9 height 4
click at [78, 78] on span "again," at bounding box center [73, 80] width 10 height 4
click at [48, 89] on span "Well" at bounding box center [44, 91] width 7 height 4
click at [48, 89] on span "well" at bounding box center [45, 91] width 6 height 4
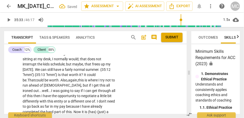
click at [33, 89] on span "out..." at bounding box center [37, 91] width 8 height 4
click at [60, 89] on span "going" at bounding box center [65, 91] width 10 height 4
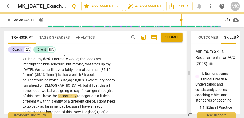
click at [33, 94] on span "this" at bounding box center [30, 96] width 7 height 4
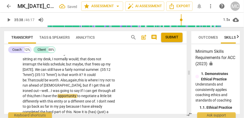
click at [33, 94] on span "this," at bounding box center [30, 96] width 7 height 4
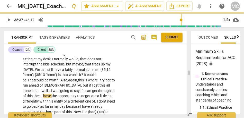
click at [41, 94] on span "then" at bounding box center [37, 96] width 8 height 4
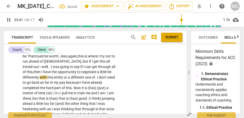
scroll to position [3359, 0]
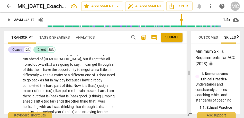
click at [64, 73] on span "or" at bounding box center [66, 75] width 4 height 4
click at [97, 73] on span "I" at bounding box center [98, 75] width 2 height 4
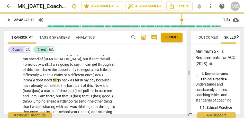
click at [95, 73] on span "one: {35:43 "hmm"}" at bounding box center [63, 78] width 80 height 10
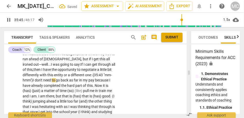
click at [96, 73] on span "one: {35:43 "mm-hmm"}" at bounding box center [67, 78] width 89 height 10
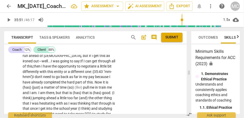
click at [106, 69] on span "one: {35:43 "mm-hmm"}" at bounding box center [67, 74] width 89 height 10
click at [95, 80] on span "Now" at bounding box center [99, 82] width 8 height 4
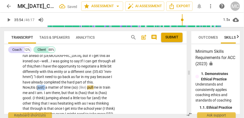
drag, startPoint x: 111, startPoint y: 76, endPoint x: 103, endPoint y: 76, distance: 7.7
click at [103, 76] on p "Yeah . Maybe , I need to consider that . What is my lever for using PTO for som…" at bounding box center [69, 90] width 93 height 158
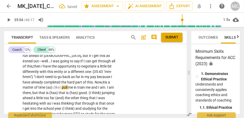
click at [94, 80] on span "this. Now," at bounding box center [95, 82] width 16 height 4
drag, startPoint x: 64, startPoint y: 82, endPoint x: 46, endPoint y: 82, distance: 17.2
click at [46, 82] on p "Yeah . Maybe , I need to consider that . What is my lever for using PTO for som…" at bounding box center [69, 87] width 93 height 153
click at [45, 85] on span "time" at bounding box center [42, 87] width 8 height 4
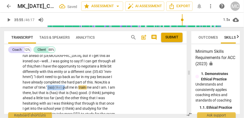
drag, startPoint x: 67, startPoint y: 81, endPoint x: 48, endPoint y: 81, distance: 19.5
click at [48, 81] on p "Yeah . Maybe , I need to consider that . What is my lever for using PTO for som…" at bounding box center [69, 87] width 93 height 153
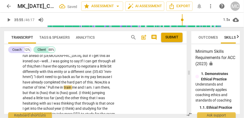
click at [94, 74] on p "Yeah . Maybe , I need to consider that . What is my lever for using PTO for som…" at bounding box center [69, 87] width 93 height 153
click at [92, 80] on span "this. Now," at bounding box center [95, 82] width 16 height 4
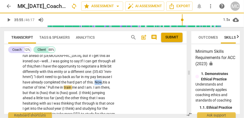
click at [92, 80] on span "this. Now," at bounding box center [95, 82] width 16 height 4
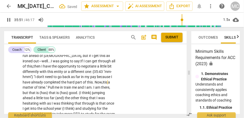
scroll to position [3367, 0]
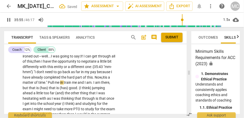
click at [60, 80] on span "me" at bounding box center [58, 82] width 6 height 4
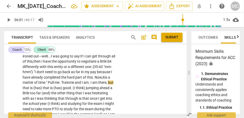
click at [68, 80] on span "rain" at bounding box center [66, 82] width 6 height 4
drag, startPoint x: 93, startPoint y: 77, endPoint x: 77, endPoint y: 77, distance: 15.4
click at [77, 77] on p "Yeah . Maybe , I need to consider that . What is my lever for using PTO for som…" at bounding box center [69, 82] width 93 height 153
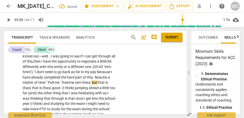
click at [90, 80] on span "there" at bounding box center [86, 82] width 8 height 4
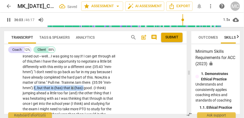
drag, startPoint x: 83, startPoint y: 83, endPoint x: 42, endPoint y: 82, distance: 40.6
click at [42, 82] on p "Yeah . Maybe , I need to consider that . What is my lever for using PTO for som…" at bounding box center [69, 85] width 93 height 158
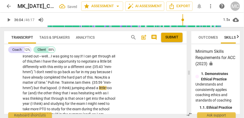
click at [88, 80] on span "there. {35:59 "mm-hmm"} but that's" at bounding box center [67, 85] width 89 height 10
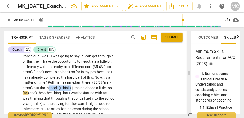
drag, startPoint x: 80, startPoint y: 82, endPoint x: 57, endPoint y: 82, distance: 23.7
click at [57, 82] on p "Yeah . Maybe , I need to consider that . What is my lever for using PTO for som…" at bounding box center [69, 82] width 93 height 153
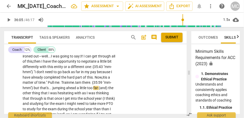
click at [62, 86] on span "jumping" at bounding box center [59, 88] width 14 height 4
click at [99, 88] on span "(and)" at bounding box center [104, 88] width 10 height 4
type input "2167"
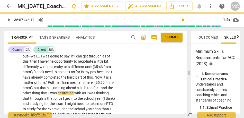
click at [115, 75] on div "Yeah . Maybe , I need to consider that . What is my lever for using PTO for som…" at bounding box center [71, 82] width 96 height 153
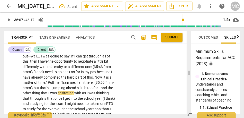
click at [22, 88] on div "play_arrow pause" at bounding box center [16, 83] width 13 height 150
click at [93, 88] on span "far—and" at bounding box center [100, 88] width 14 height 4
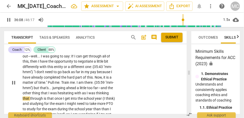
click at [108, 88] on span "the" at bounding box center [110, 88] width 5 height 4
click at [87, 91] on span "as" at bounding box center [84, 93] width 5 height 4
click at [89, 91] on span "as" at bounding box center [86, 93] width 5 height 4
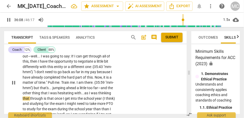
click at [47, 96] on span "is" at bounding box center [45, 98] width 3 height 4
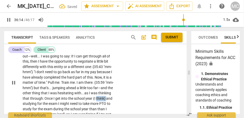
drag, startPoint x: 32, startPoint y: 98, endPoint x: 19, endPoint y: 98, distance: 13.1
click at [19, 98] on div "CL play_arrow pause 34:39 + Add competency keyboard_arrow_right Yeah . Maybe , …" at bounding box center [95, 78] width 183 height 166
click at [60, 101] on span "I" at bounding box center [59, 103] width 2 height 4
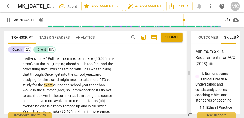
scroll to position [3391, 0]
click at [97, 85] on span "than" at bounding box center [101, 85] width 8 height 4
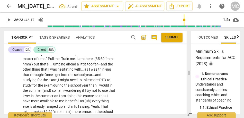
click at [44, 83] on span "the" at bounding box center [41, 85] width 6 height 4
click at [99, 86] on span "would" at bounding box center [104, 85] width 11 height 4
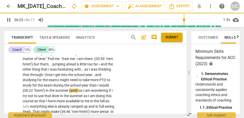
click at [83, 88] on span "so" at bounding box center [81, 90] width 5 height 4
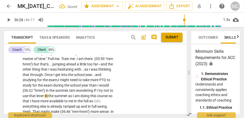
click at [99, 85] on p "Yeah . Maybe , I need to consider that . What is my lever for using PTO for som…" at bounding box center [69, 58] width 93 height 153
click at [76, 88] on span "am" at bounding box center [73, 90] width 6 height 4
click at [109, 96] on span "so" at bounding box center [111, 96] width 4 height 4
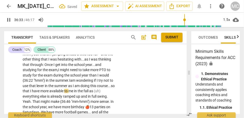
scroll to position [3401, 0]
click at [89, 92] on span "as" at bounding box center [91, 91] width 5 height 4
click at [96, 91] on span "(uh)" at bounding box center [99, 91] width 7 height 4
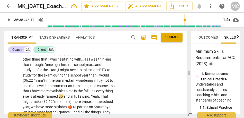
click at [96, 91] on span "everything" at bounding box center [104, 91] width 17 height 4
click at [101, 95] on span "That" at bounding box center [104, 96] width 7 height 4
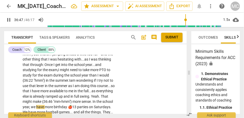
click at [101, 95] on span "That" at bounding box center [104, 96] width 7 height 4
click at [52, 88] on p "Yeah . Maybe , I need to consider that . What is my lever for using PTO for som…" at bounding box center [69, 48] width 93 height 153
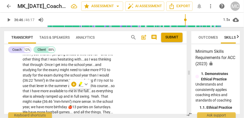
click at [96, 90] on span "everything" at bounding box center [104, 91] width 17 height 4
click at [162, 69] on div "CL play_arrow pause 34:39 + Add competency keyboard_arrow_right Yeah . Maybe , …" at bounding box center [95, 45] width 183 height 166
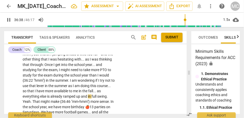
click at [84, 78] on span "wondering" at bounding box center [87, 80] width 18 height 4
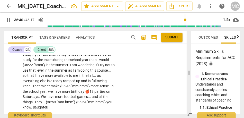
scroll to position [3417, 0]
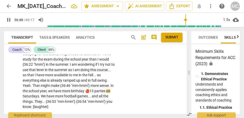
click at [99, 89] on span "parties" at bounding box center [100, 91] width 12 height 4
type input "2209"
click at [70, 89] on span "more" at bounding box center [66, 91] width 9 height 4
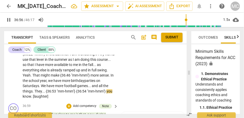
click at [135, 81] on div "CL play_arrow pause 34:39 + Add competency keyboard_arrow_right Yeah . Maybe , …" at bounding box center [95, 18] width 183 height 166
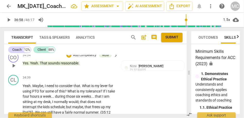
scroll to position [3290, 0]
click at [99, 75] on div "+ Add competency" at bounding box center [96, 77] width 31 height 5
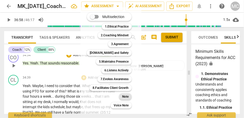
click at [127, 97] on b "Note" at bounding box center [125, 96] width 6 height 6
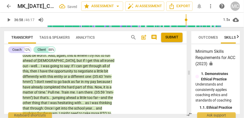
scroll to position [3361, 0]
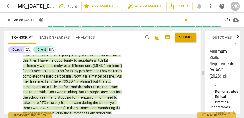
drag, startPoint x: 189, startPoint y: 73, endPoint x: 203, endPoint y: 73, distance: 13.9
click at [203, 73] on span at bounding box center [202, 72] width 3 height 91
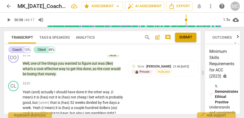
scroll to position [2979, 0]
click at [50, 76] on span "money" at bounding box center [50, 74] width 11 height 4
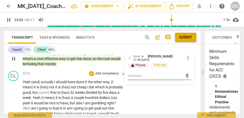
scroll to position [2989, 0]
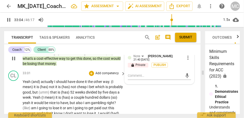
click at [41, 84] on span "actually" at bounding box center [47, 81] width 13 height 4
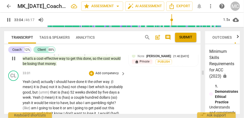
type input "1985"
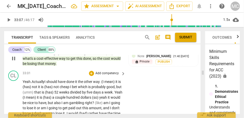
click at [44, 84] on span "Actually" at bounding box center [38, 81] width 13 height 4
click at [45, 84] on span "Actually," at bounding box center [38, 81] width 13 height 4
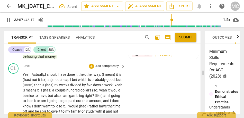
click at [118, 76] on span "it" at bounding box center [117, 74] width 3 height 4
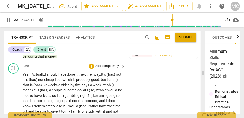
click at [97, 76] on span "way." at bounding box center [97, 74] width 7 height 4
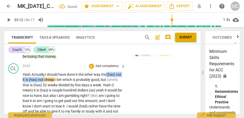
drag, startPoint x: 109, startPoint y: 79, endPoint x: 50, endPoint y: 83, distance: 59.0
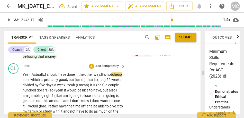
click at [98, 76] on span "way." at bounding box center [97, 74] width 7 height 4
click at [112, 76] on span "cheap" at bounding box center [117, 74] width 10 height 4
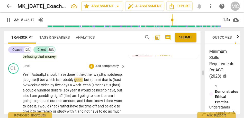
click at [46, 82] on span "cheap, [laughter]" at bounding box center [73, 77] width 100 height 10
click at [40, 82] on span "I" at bounding box center [39, 79] width 2 height 4
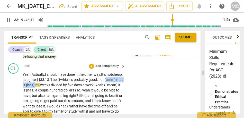
drag, startPoint x: 60, startPoint y: 89, endPoint x: 30, endPoint y: 88, distance: 30.6
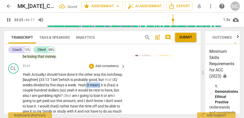
drag, startPoint x: 107, startPoint y: 90, endPoint x: 127, endPoint y: 90, distance: 19.3
click at [127, 90] on div "CL play_arrow pause 33:01 + Add competency keyboard_arrow_right Yeah. Actually,…" at bounding box center [102, 117] width 196 height 113
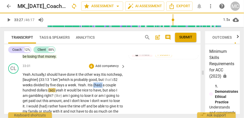
drag, startPoint x: 32, startPoint y: 95, endPoint x: 17, endPoint y: 95, distance: 14.1
click at [17, 95] on div "CL play_arrow pause 33:01 + Add competency keyboard_arrow_right Yeah. Actually,…" at bounding box center [102, 117] width 196 height 113
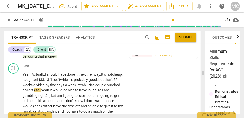
click at [76, 87] on span "week" at bounding box center [72, 85] width 8 height 4
click at [34, 92] on span "dollars" at bounding box center [29, 90] width 12 height 4
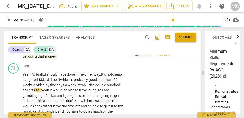
click at [34, 92] on span "dollars" at bounding box center [29, 90] width 12 height 4
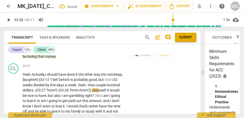
click at [107, 87] on span "hundred" at bounding box center [113, 85] width 13 height 4
click at [140, 88] on div "CL play_arrow pause 33:01 + Add competency keyboard_arrow_right Yeah. Actually,…" at bounding box center [102, 117] width 196 height 113
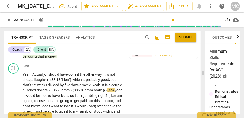
click at [107, 92] on span ""hmm-hmm"}{}" at bounding box center [96, 90] width 24 height 4
type input "2008"
click at [107, 92] on span ""hmm-hmm"}{}" at bounding box center [96, 90] width 24 height 4
click at [107, 92] on span "eah" at bounding box center [110, 90] width 7 height 4
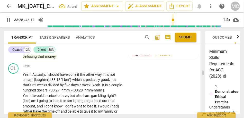
scroll to position [3005, 0]
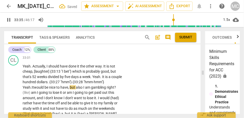
click at [85, 89] on span "I" at bounding box center [84, 87] width 2 height 4
click at [110, 89] on span "right" at bounding box center [110, 87] width 7 height 4
click at [113, 89] on span "right" at bounding box center [110, 87] width 7 height 4
click at [32, 94] on span "am" at bounding box center [34, 92] width 6 height 4
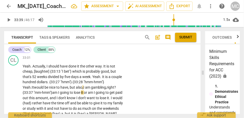
click at [100, 89] on span "gambling," at bounding box center [99, 87] width 16 height 4
click at [53, 95] on span "? {33:37 "mm-hmm"}" at bounding box center [69, 90] width 93 height 10
click at [67, 94] on span "going" at bounding box center [65, 92] width 10 height 4
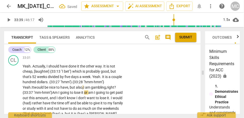
click at [86, 94] on span "or" at bounding box center [86, 92] width 4 height 4
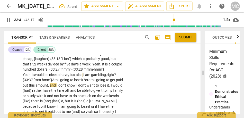
click at [57, 87] on span "and" at bounding box center [53, 85] width 7 height 4
click at [58, 87] on span "I" at bounding box center [57, 85] width 2 height 4
click at [70, 87] on span "know" at bounding box center [65, 85] width 10 height 4
click at [79, 87] on span "don't" at bounding box center [75, 85] width 8 height 4
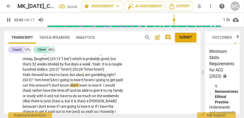
scroll to position [3035, 0]
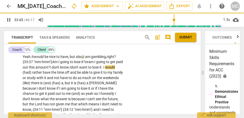
click at [32, 74] on span "(had)" at bounding box center [28, 72] width 10 height 4
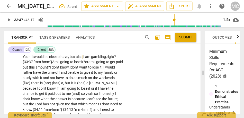
click at [79, 69] on span "don't" at bounding box center [75, 67] width 8 height 4
click at [105, 69] on span "I" at bounding box center [104, 67] width 2 height 4
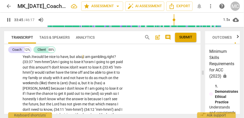
click at [146, 87] on div "CL play_arrow pause 33:01 + Add competency keyboard_arrow_right Yeah . Actually…" at bounding box center [102, 81] width 196 height 118
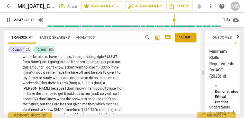
click at [57, 74] on span "rather" at bounding box center [51, 72] width 11 height 4
click at [65, 74] on span "have" at bounding box center [61, 72] width 8 height 4
type input "2028"
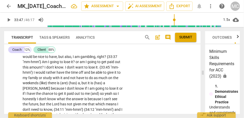
click at [91, 74] on span "and" at bounding box center [87, 72] width 7 height 4
click at [79, 74] on span "time" at bounding box center [75, 72] width 8 height 4
click at [89, 74] on span "be" at bounding box center [86, 72] width 5 height 4
click at [106, 74] on span "give" at bounding box center [109, 72] width 7 height 4
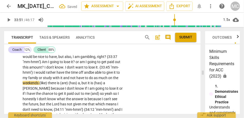
click at [106, 74] on span "give" at bounding box center [109, 72] width 7 height 4
click at [43, 80] on span "or" at bounding box center [41, 78] width 4 height 4
click at [72, 80] on span "and" at bounding box center [68, 78] width 7 height 4
click at [39, 85] on span "weekends" at bounding box center [31, 83] width 17 height 4
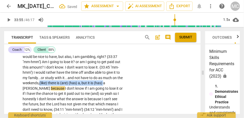
click at [103, 85] on span "a" at bounding box center [104, 83] width 2 height 4
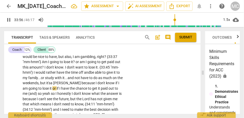
click at [82, 85] on span "[PERSON_NAME]" at bounding box center [67, 83] width 28 height 4
click at [57, 90] on span "or" at bounding box center [54, 88] width 4 height 4
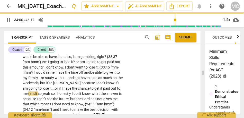
click at [51, 95] on span "yeah" at bounding box center [46, 93] width 8 height 4
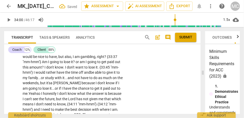
click at [29, 95] on span "me." at bounding box center [26, 93] width 6 height 4
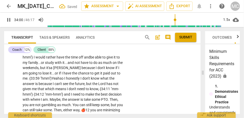
scroll to position [3050, 0]
click at [80, 80] on span "honestly" at bounding box center [73, 78] width 14 height 4
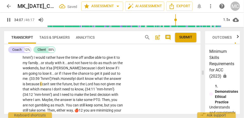
click at [75, 80] on span "Honestly" at bounding box center [68, 78] width 14 height 4
click at [77, 80] on span "I" at bounding box center [76, 78] width 2 height 4
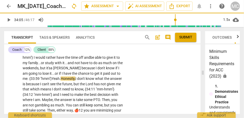
click at [77, 80] on span "I" at bounding box center [76, 78] width 2 height 4
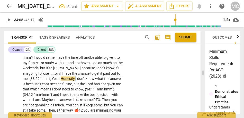
click at [77, 80] on span "I" at bounding box center [76, 78] width 2 height 4
click at [104, 80] on span "the" at bounding box center [107, 78] width 6 height 4
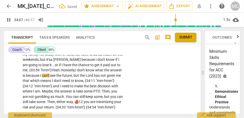
scroll to position [3059, 0]
click at [86, 77] on span "the" at bounding box center [83, 75] width 6 height 4
click at [40, 82] on span "which" at bounding box center [35, 80] width 10 height 4
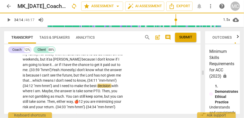
click at [77, 82] on span "to" at bounding box center [75, 80] width 4 height 4
click at [117, 87] on p "Yeah . Actually , I should have done it the other way . It is not cheap , [laug…" at bounding box center [73, 59] width 101 height 100
click at [62, 88] on span "I" at bounding box center [61, 86] width 2 height 4
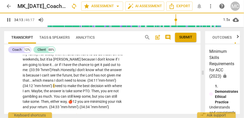
click at [63, 88] on span "need" at bounding box center [59, 86] width 8 height 4
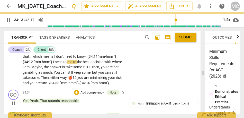
scroll to position [3084, 0]
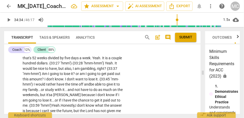
type input "2075"
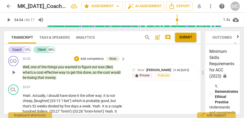
scroll to position [2975, 0]
click at [112, 90] on p "Add competency" at bounding box center [107, 87] width 24 height 5
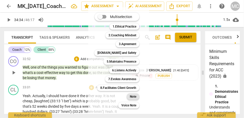
click at [135, 97] on b "Note" at bounding box center [133, 96] width 6 height 6
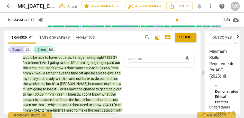
scroll to position [3037, 0]
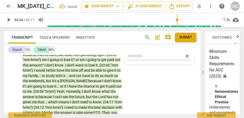
click at [112, 40] on div "Transcript Tags & Speakers Analytics" at bounding box center [72, 37] width 128 height 12
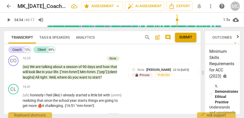
scroll to position [1461, 0]
